Goal: Task Accomplishment & Management: Manage account settings

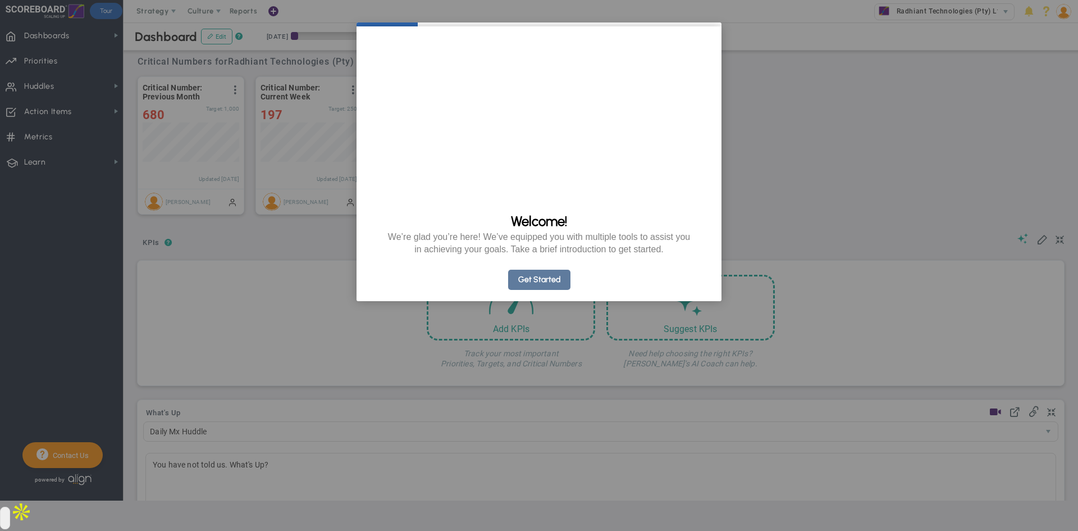
click at [550, 290] on link "Get Started" at bounding box center [539, 279] width 62 height 20
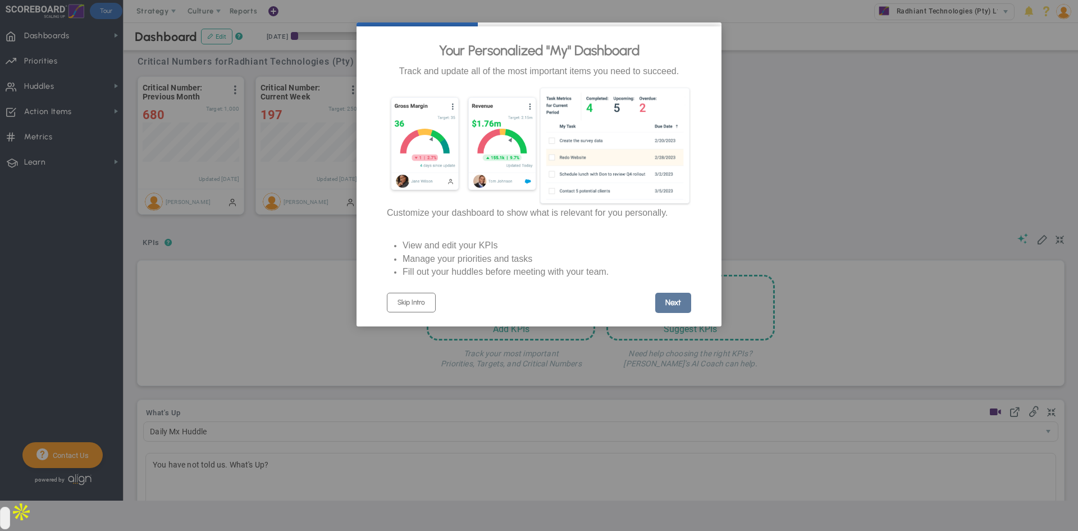
click at [670, 307] on link "Next" at bounding box center [673, 302] width 36 height 20
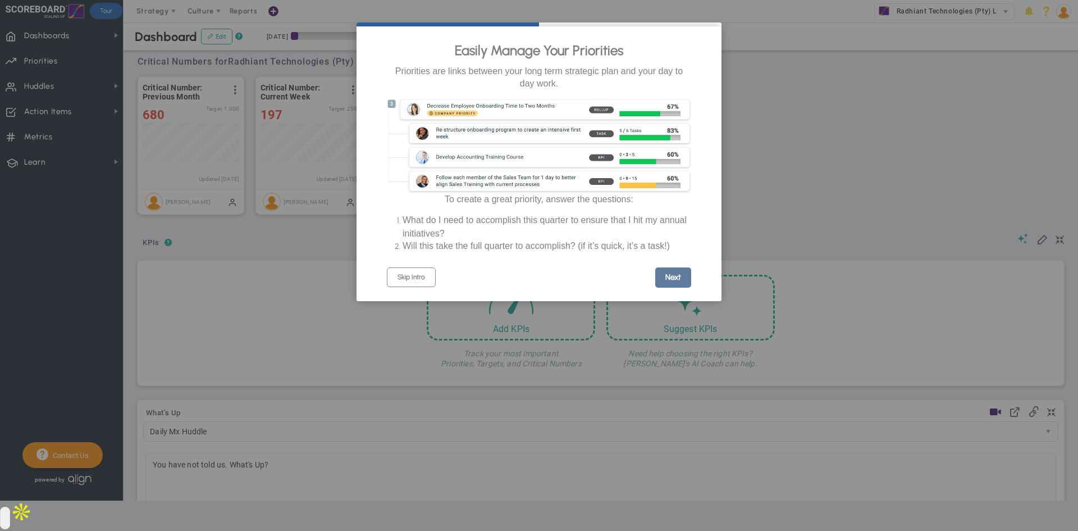
click at [678, 287] on link "Next" at bounding box center [673, 277] width 36 height 20
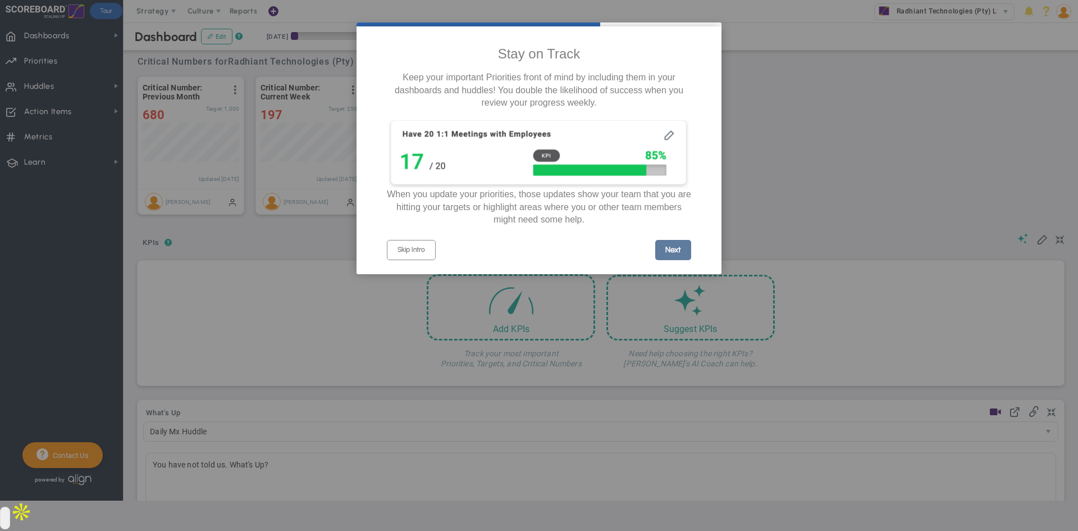
click at [674, 258] on link "Next" at bounding box center [673, 250] width 36 height 20
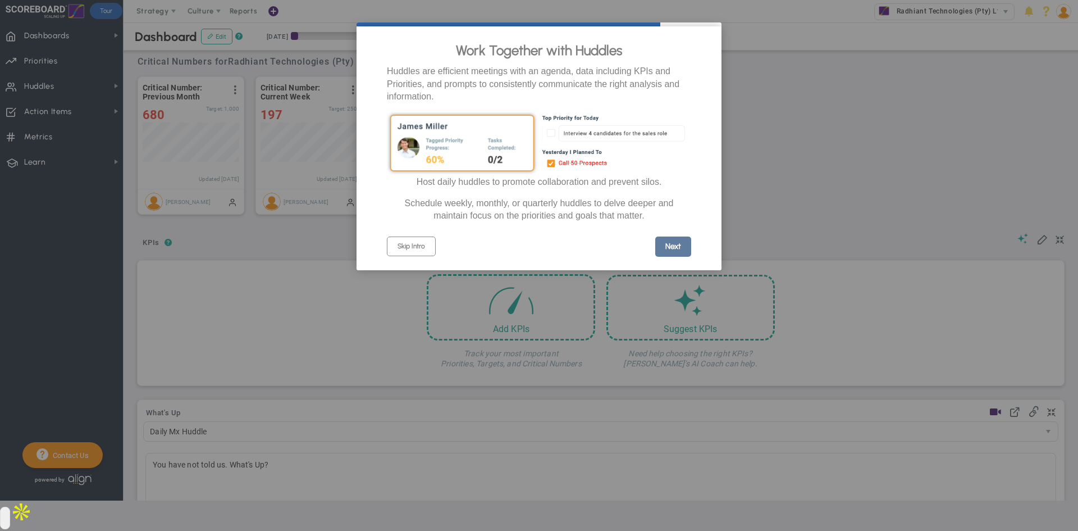
click at [676, 257] on link "Next" at bounding box center [673, 246] width 36 height 20
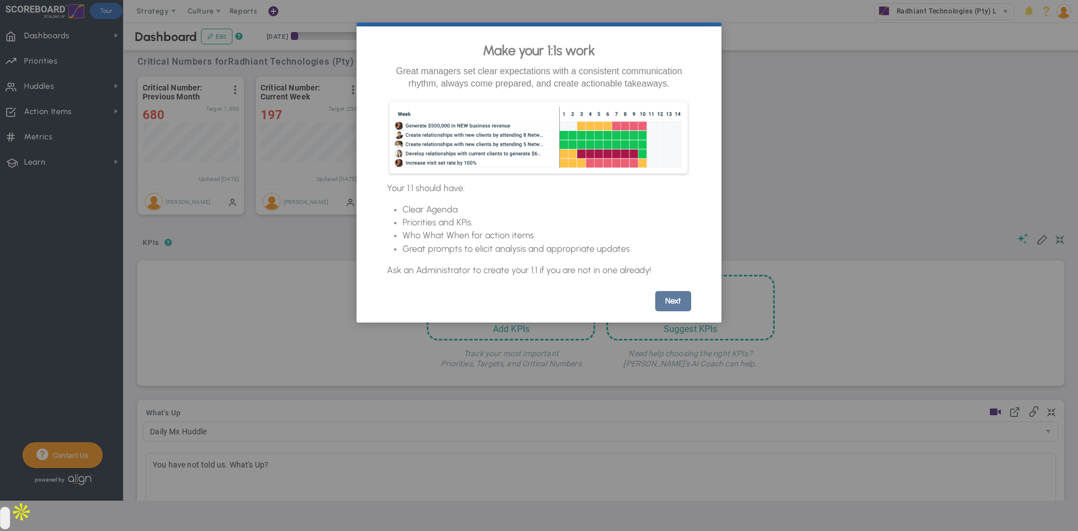
click at [674, 311] on link "Next" at bounding box center [673, 301] width 36 height 20
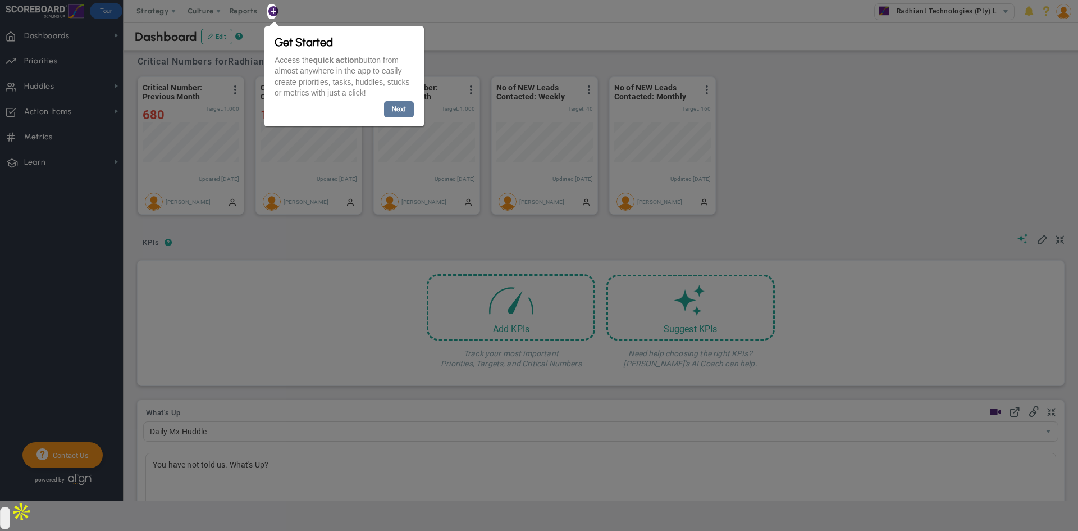
click at [403, 111] on link "Next" at bounding box center [398, 109] width 30 height 16
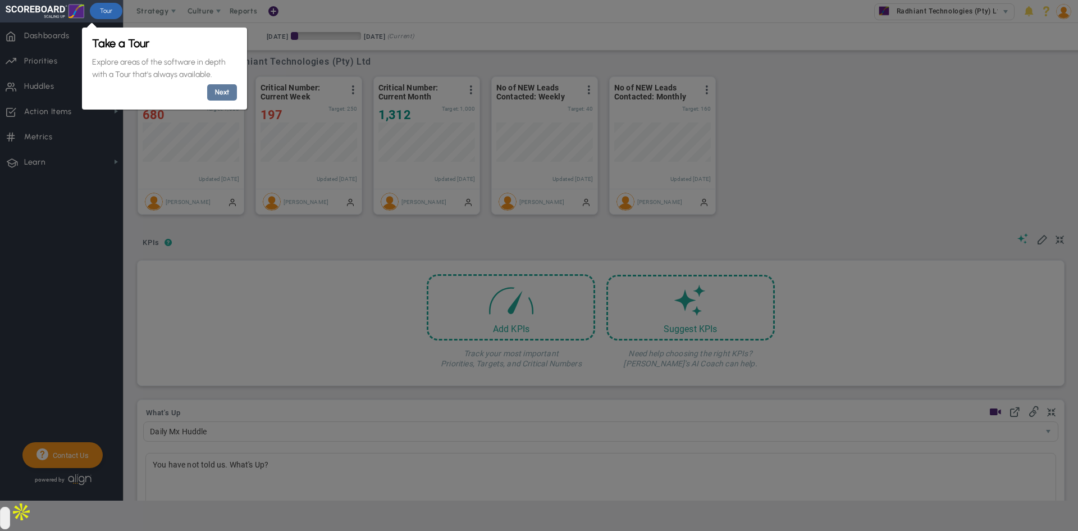
click at [216, 93] on link "Next" at bounding box center [222, 92] width 30 height 16
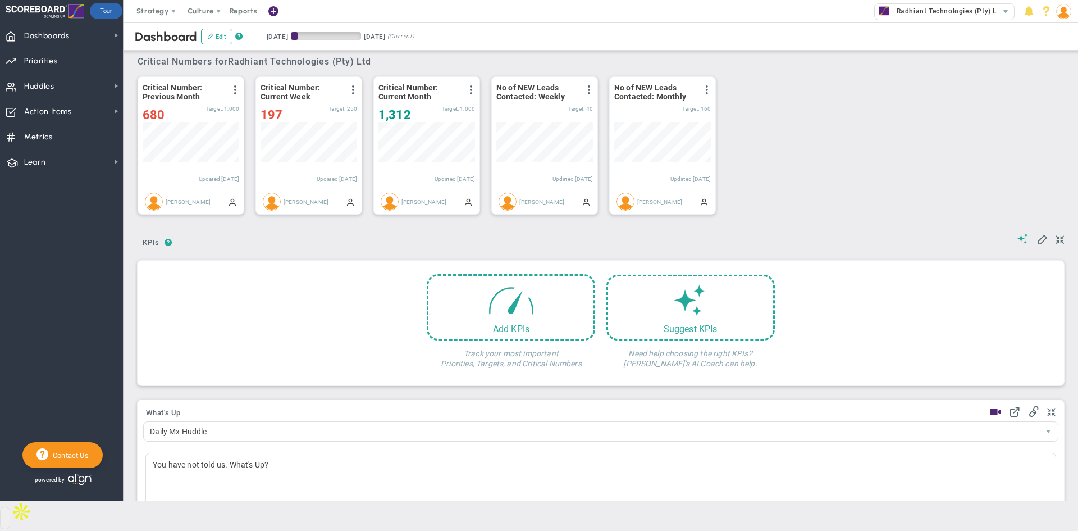
click at [1066, 10] on img at bounding box center [1063, 11] width 15 height 15
click at [1049, 30] on span "Profile" at bounding box center [1031, 33] width 91 height 22
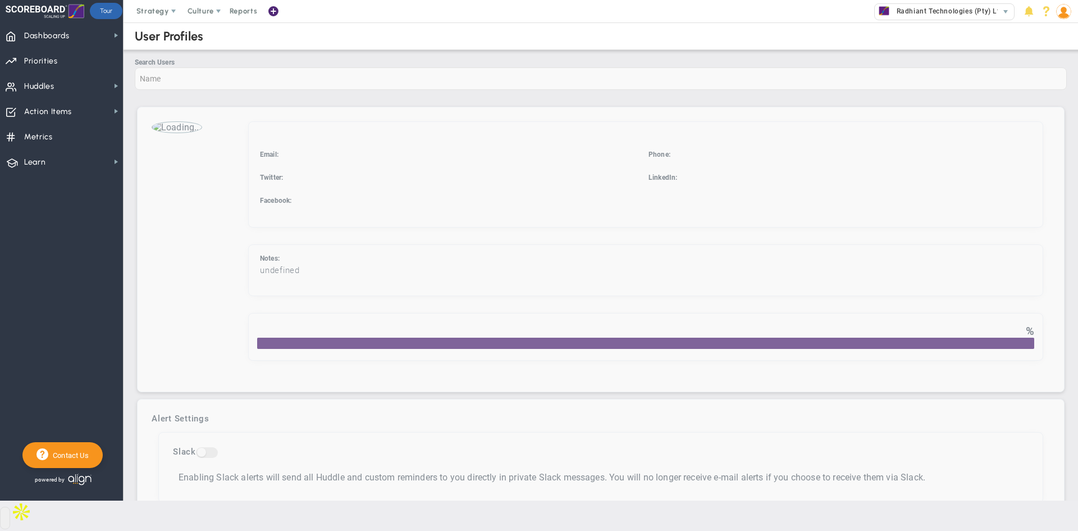
checkbox input "true"
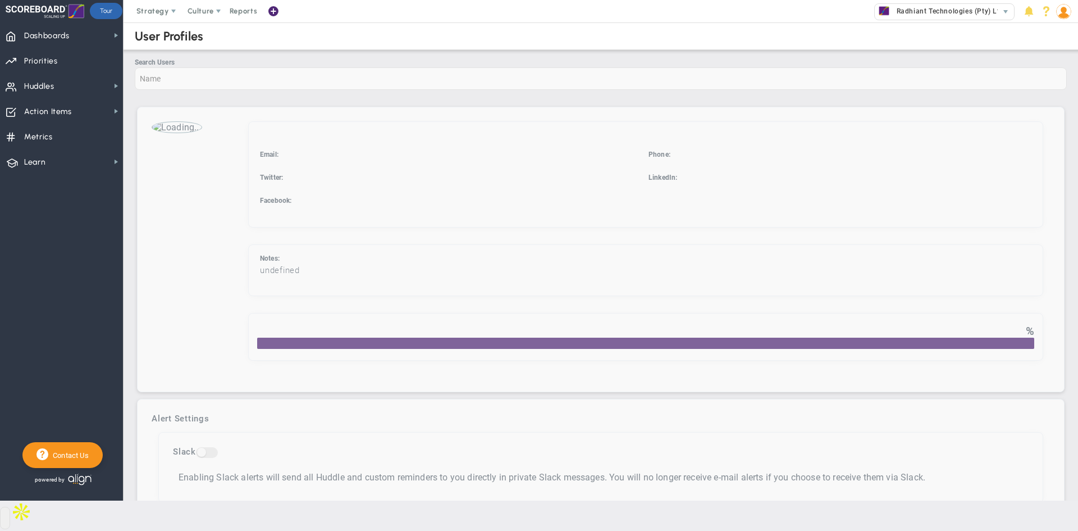
checkbox input "true"
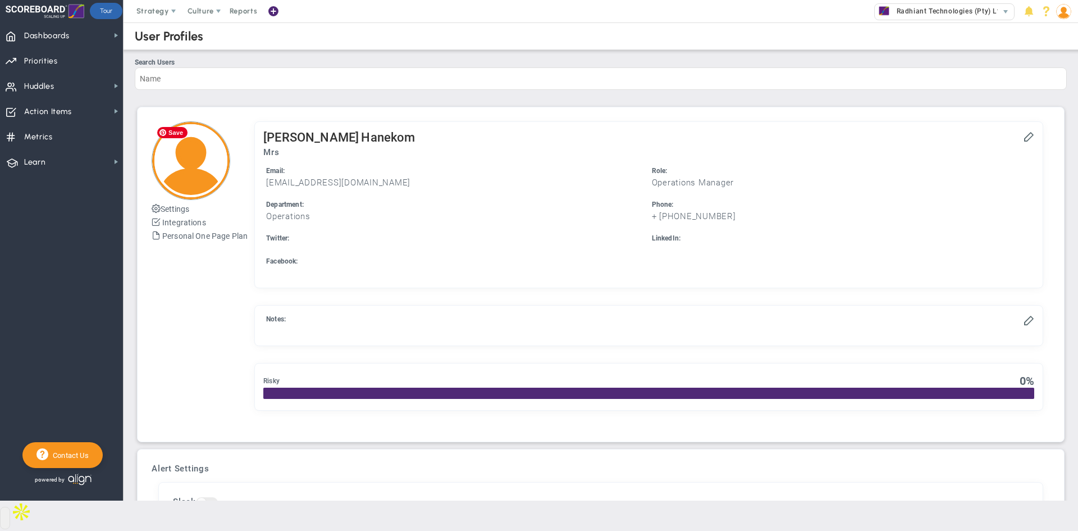
click at [198, 168] on img at bounding box center [191, 160] width 79 height 79
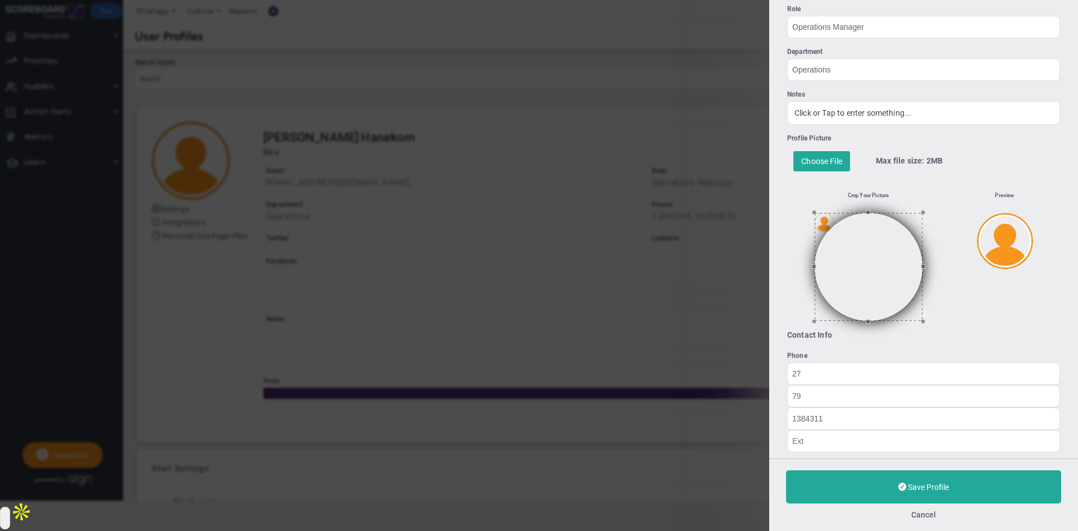
scroll to position [225, 0]
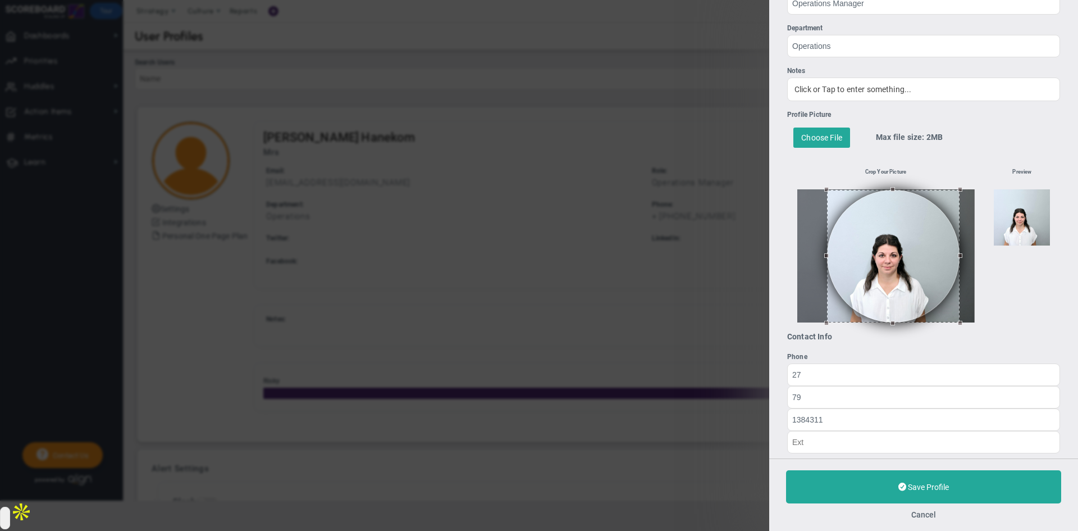
drag, startPoint x: 874, startPoint y: 268, endPoint x: 903, endPoint y: 270, distance: 28.7
click at [903, 270] on button at bounding box center [893, 256] width 132 height 132
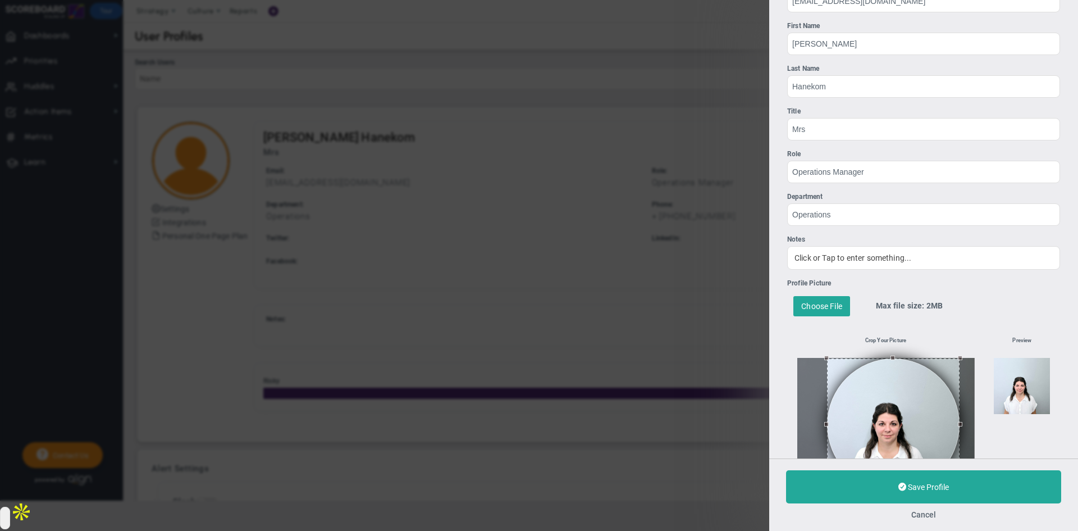
scroll to position [168, 0]
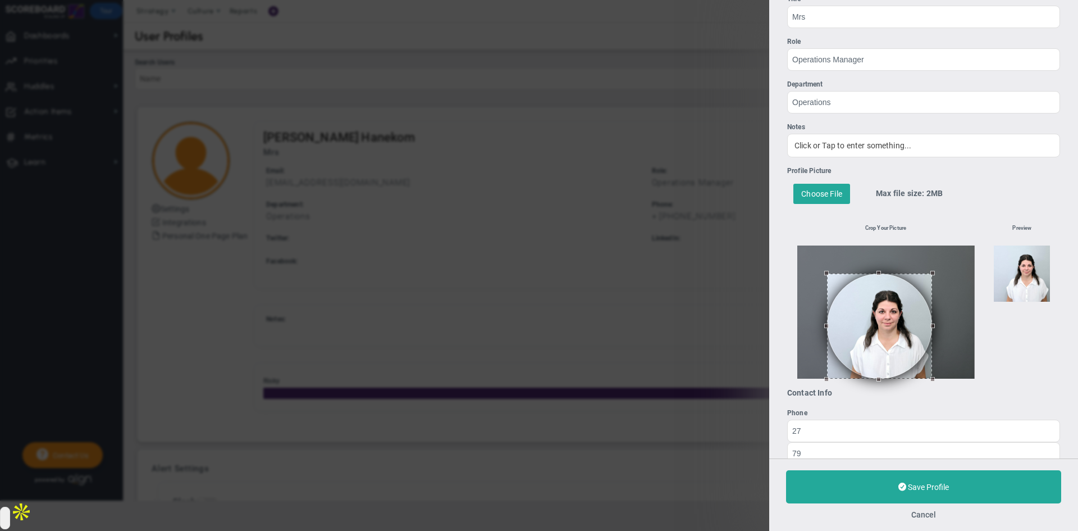
drag, startPoint x: 959, startPoint y: 248, endPoint x: 932, endPoint y: 273, distance: 37.0
click at [932, 273] on div at bounding box center [932, 273] width 4 height 4
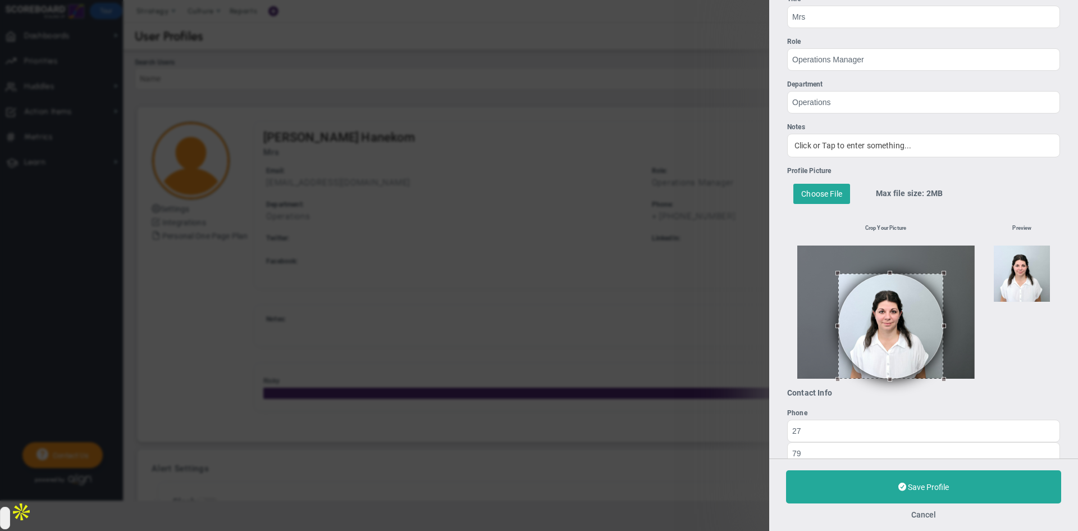
drag, startPoint x: 885, startPoint y: 308, endPoint x: 895, endPoint y: 316, distance: 12.8
click at [895, 318] on button at bounding box center [890, 325] width 105 height 105
drag, startPoint x: 940, startPoint y: 277, endPoint x: 932, endPoint y: 291, distance: 15.8
click at [932, 291] on div at bounding box center [885, 311] width 177 height 133
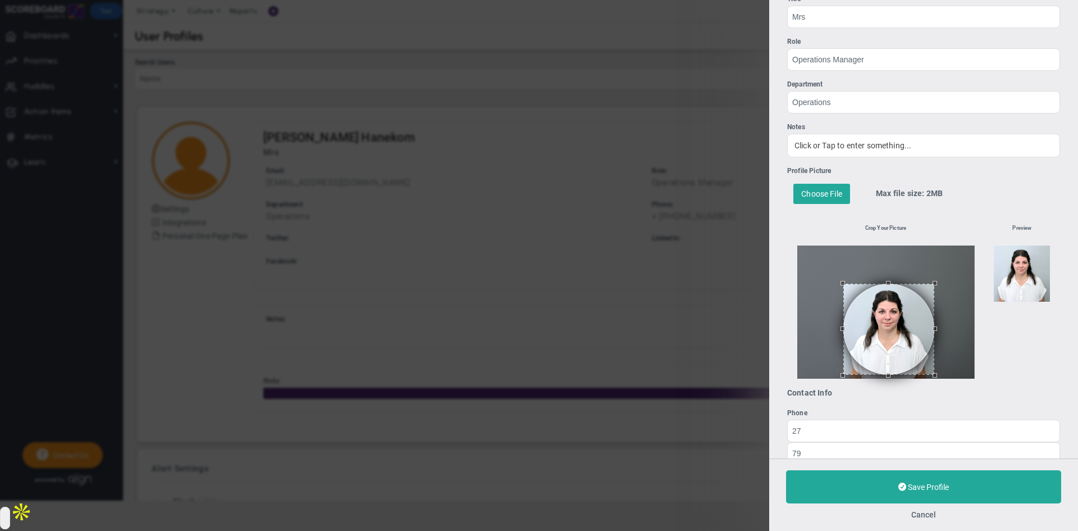
drag, startPoint x: 877, startPoint y: 320, endPoint x: 883, endPoint y: 316, distance: 6.9
click at [883, 316] on button at bounding box center [888, 328] width 91 height 91
drag, startPoint x: 931, startPoint y: 284, endPoint x: 923, endPoint y: 290, distance: 10.0
click at [925, 290] on div at bounding box center [927, 291] width 4 height 4
click at [896, 306] on button at bounding box center [888, 330] width 83 height 83
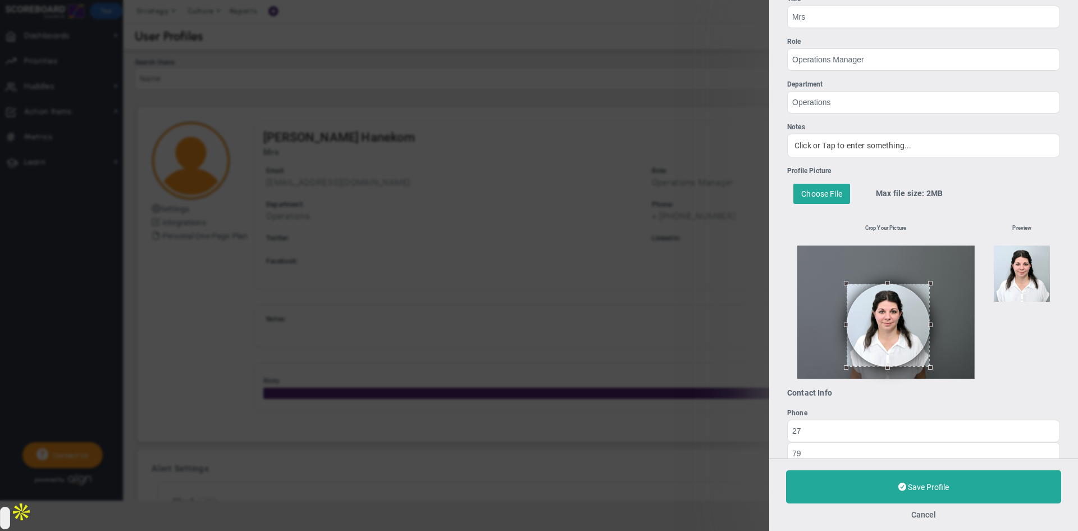
drag, startPoint x: 896, startPoint y: 306, endPoint x: 895, endPoint y: 300, distance: 5.6
click at [895, 300] on button at bounding box center [888, 324] width 83 height 83
drag, startPoint x: 927, startPoint y: 286, endPoint x: 920, endPoint y: 289, distance: 7.8
click at [920, 289] on div at bounding box center [885, 311] width 177 height 133
click at [895, 312] on button at bounding box center [887, 325] width 76 height 76
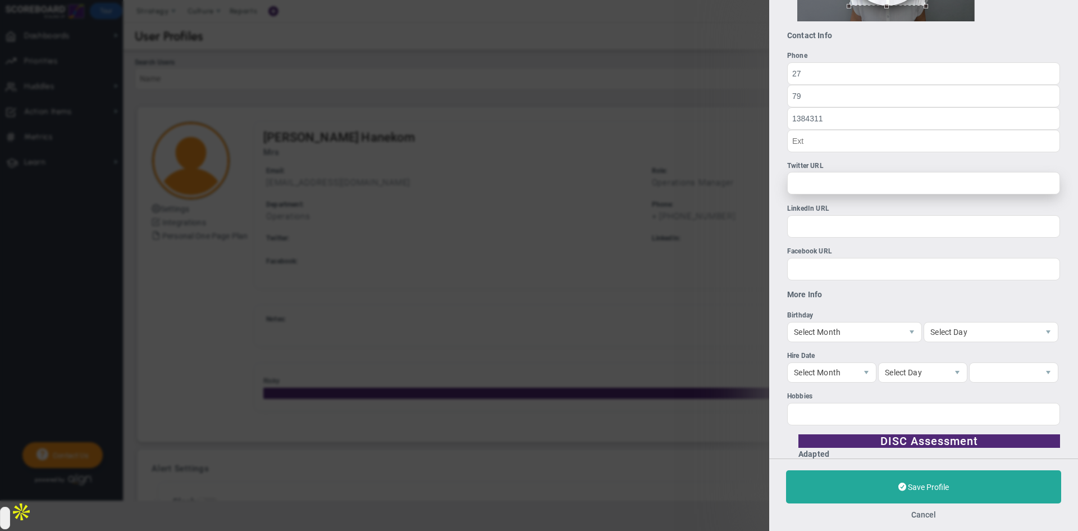
scroll to position [561, 0]
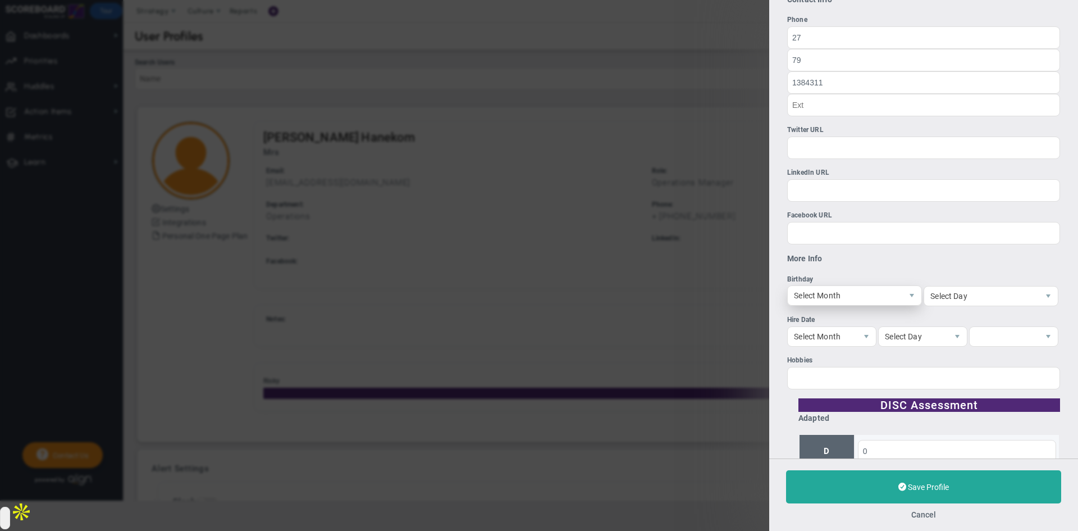
click at [856, 298] on span "Select Month" at bounding box center [845, 295] width 115 height 19
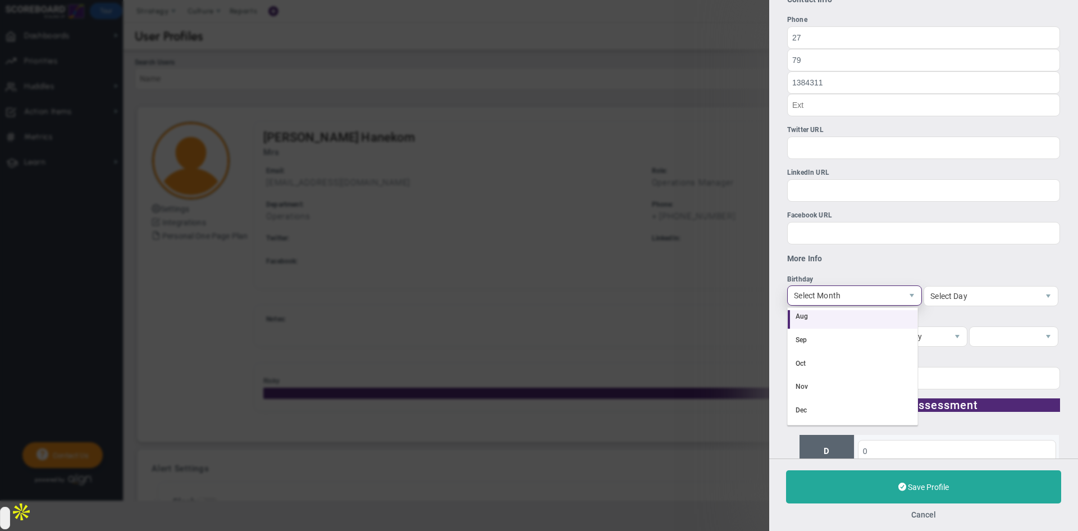
drag, startPoint x: 824, startPoint y: 319, endPoint x: 911, endPoint y: 317, distance: 87.0
click at [824, 318] on li "Aug" at bounding box center [853, 317] width 130 height 24
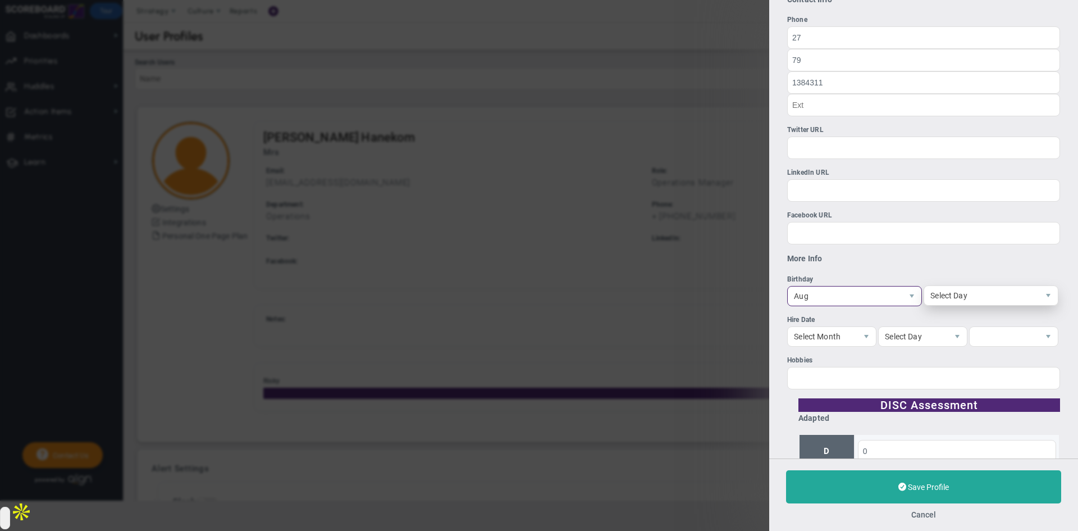
click at [987, 300] on span "Select Day" at bounding box center [981, 295] width 115 height 19
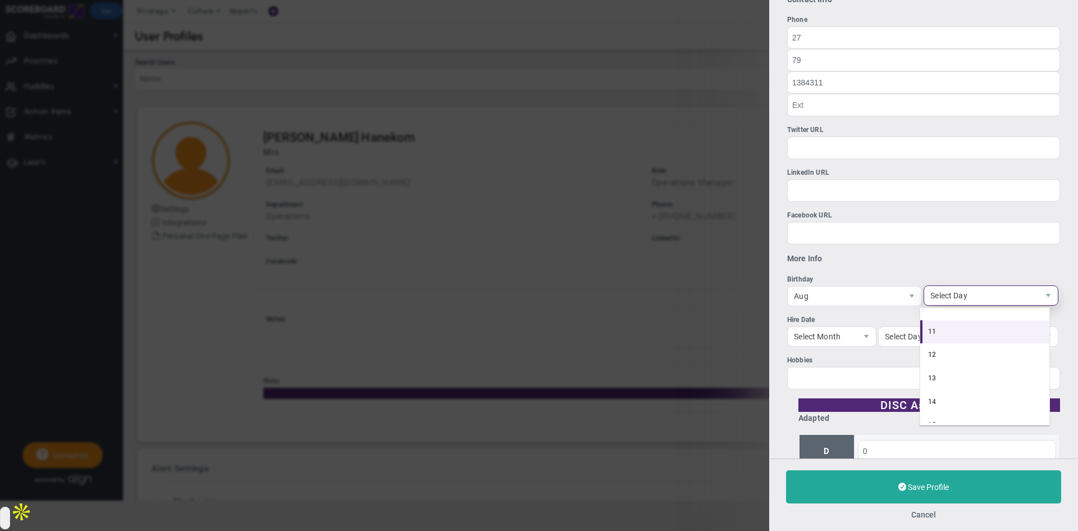
click at [945, 337] on li "11" at bounding box center [985, 332] width 130 height 24
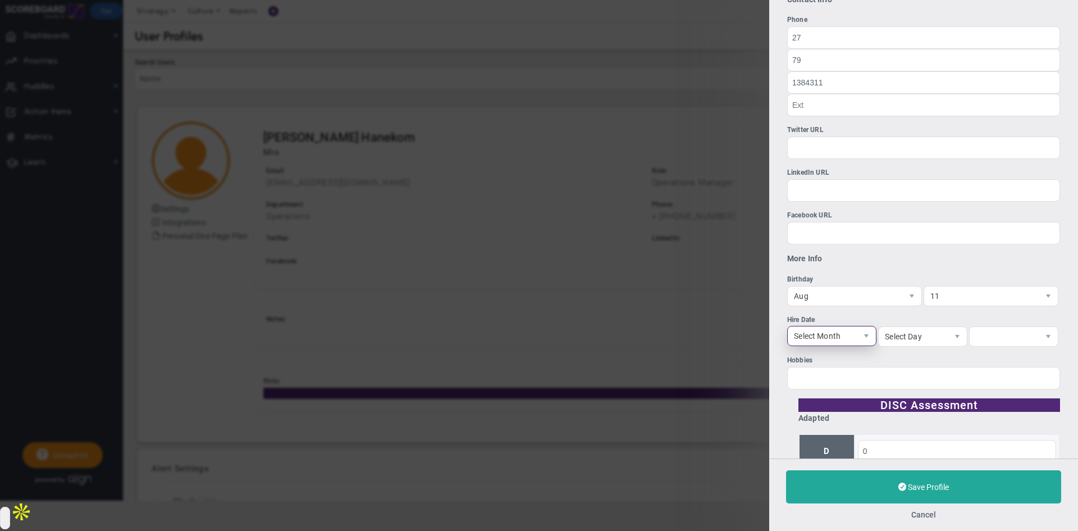
click at [857, 336] on span "select" at bounding box center [866, 335] width 19 height 19
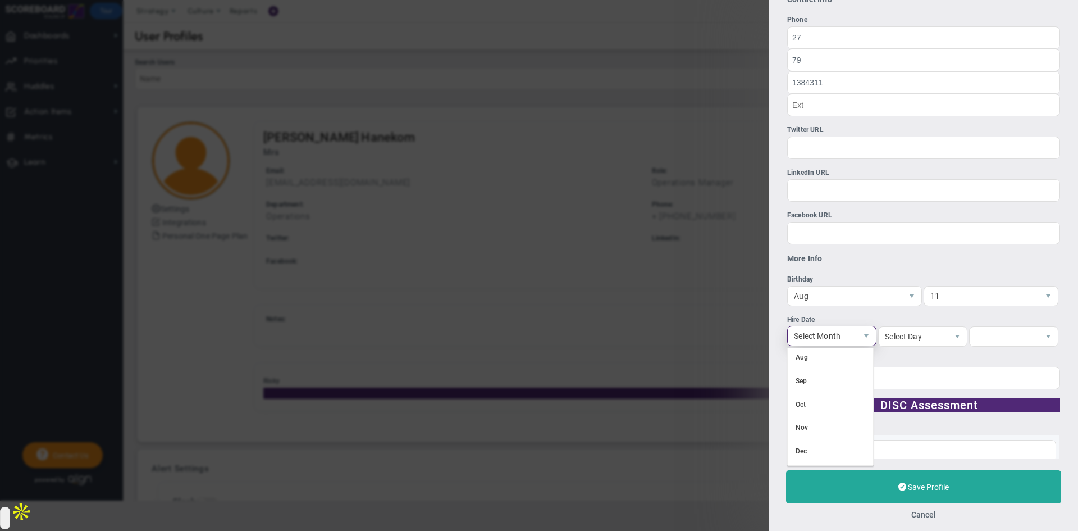
scroll to position [169, 0]
click at [820, 427] on li "Nov" at bounding box center [830, 427] width 85 height 24
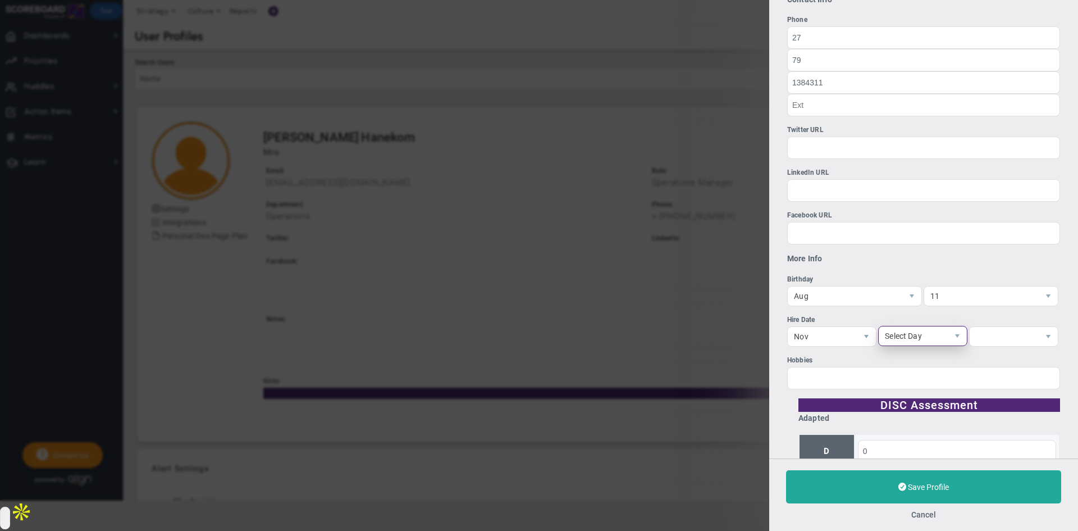
click at [906, 345] on span "Select Day" at bounding box center [913, 335] width 69 height 19
click at [900, 373] on li "11" at bounding box center [918, 372] width 85 height 24
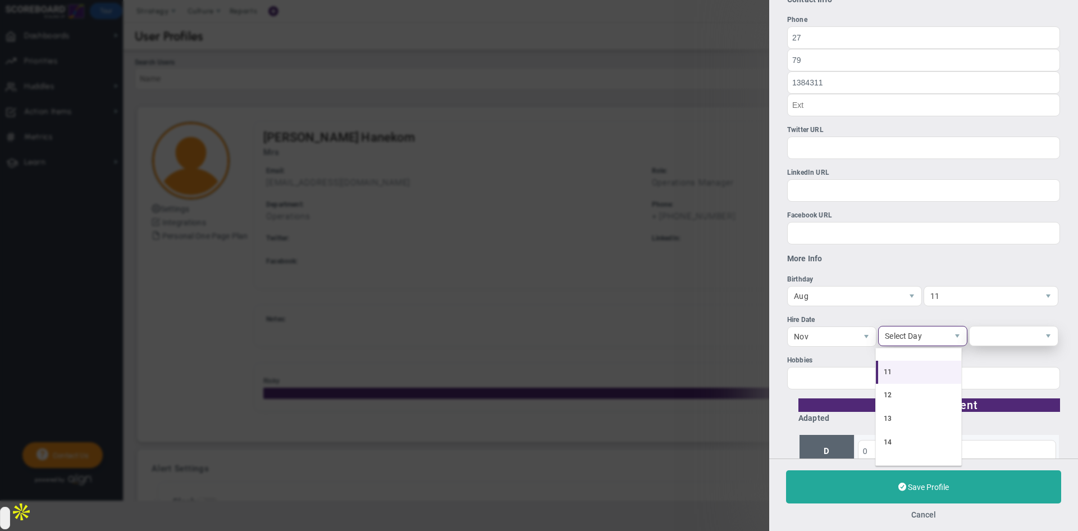
scroll to position [248, 0]
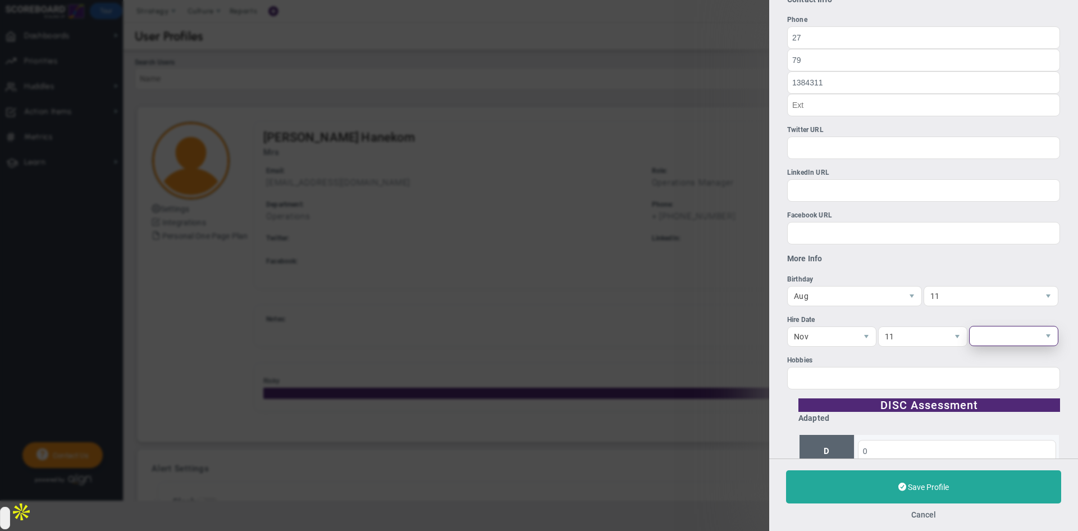
click at [983, 339] on span at bounding box center [1003, 335] width 69 height 19
click at [1012, 377] on li "2024" at bounding box center [1006, 386] width 85 height 24
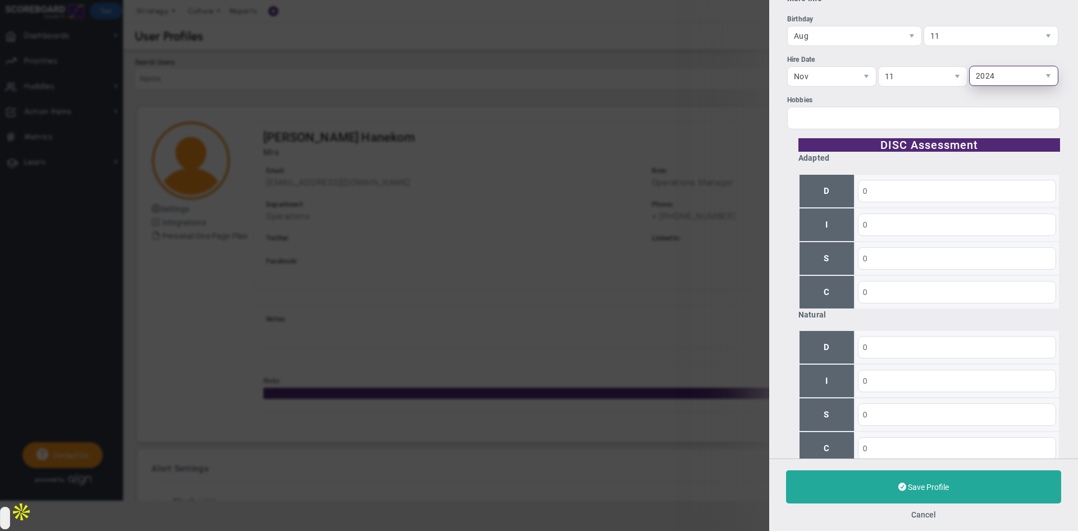
scroll to position [839, 0]
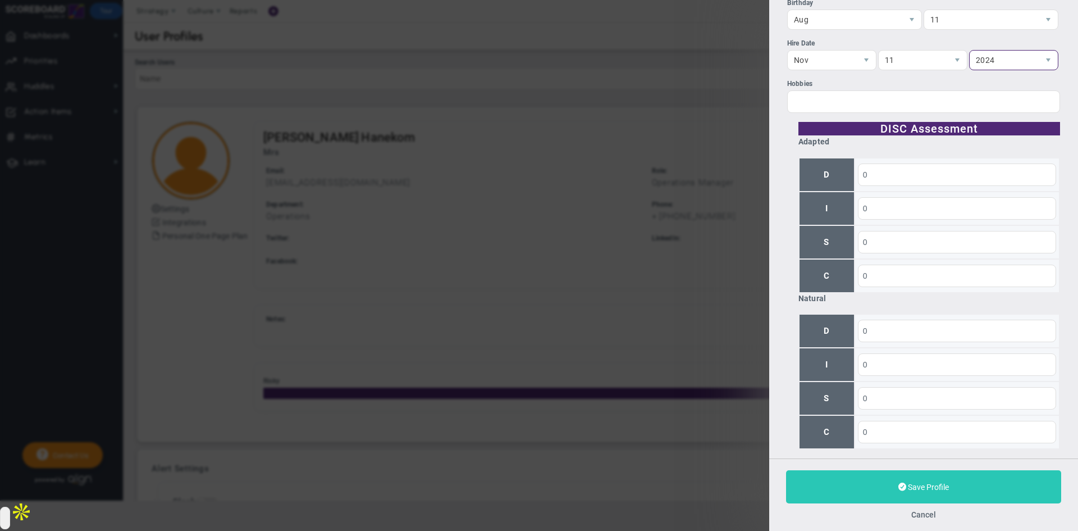
click at [955, 483] on button "Save Profile" at bounding box center [923, 486] width 275 height 33
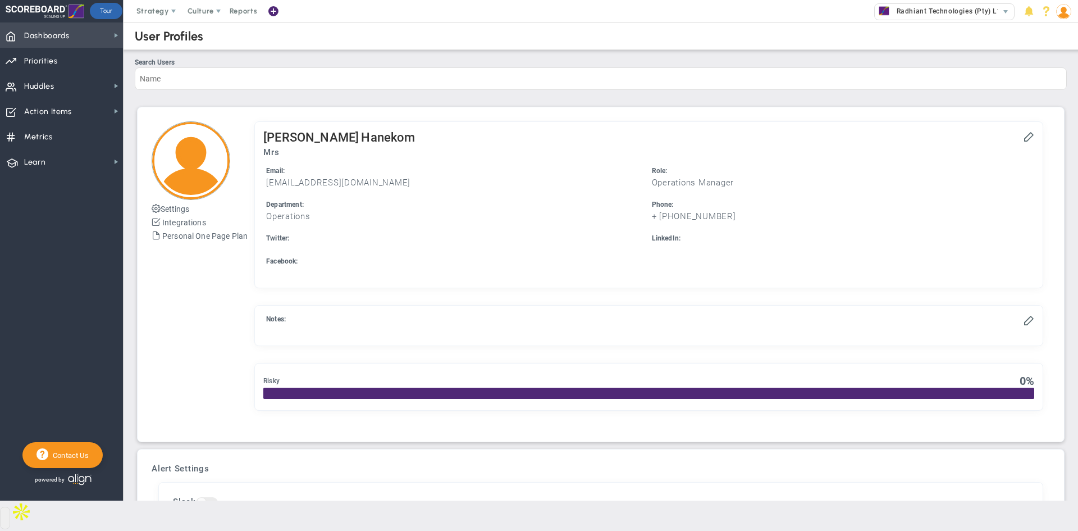
click at [59, 31] on span "Dashboards" at bounding box center [46, 36] width 45 height 24
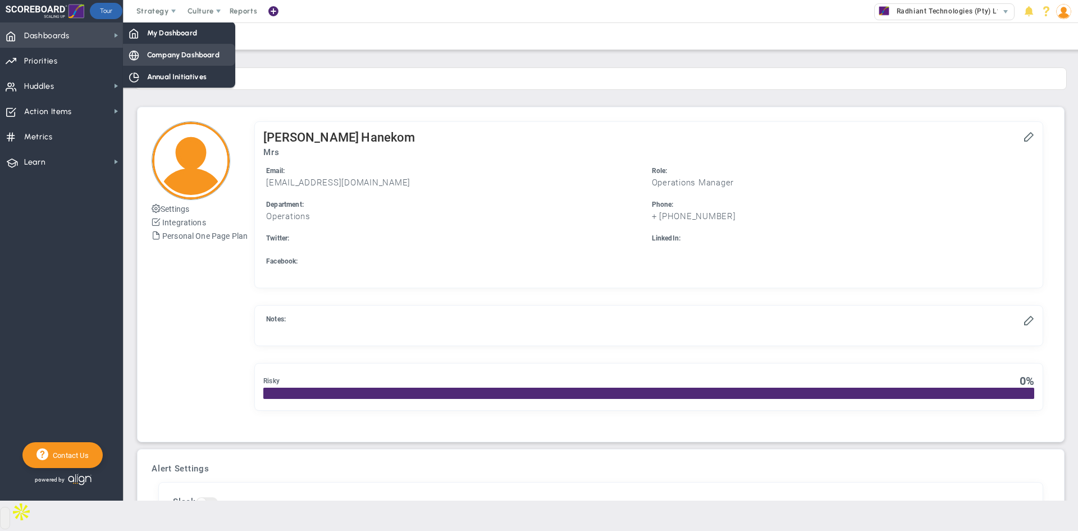
click at [164, 57] on span "Company Dashboard" at bounding box center [183, 54] width 72 height 11
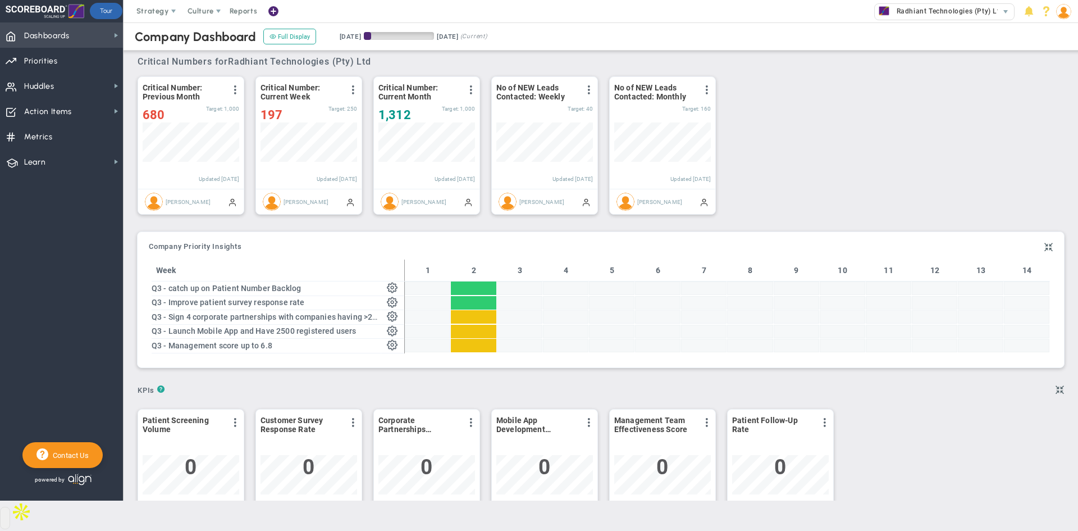
scroll to position [39, 97]
